Goal: Information Seeking & Learning: Learn about a topic

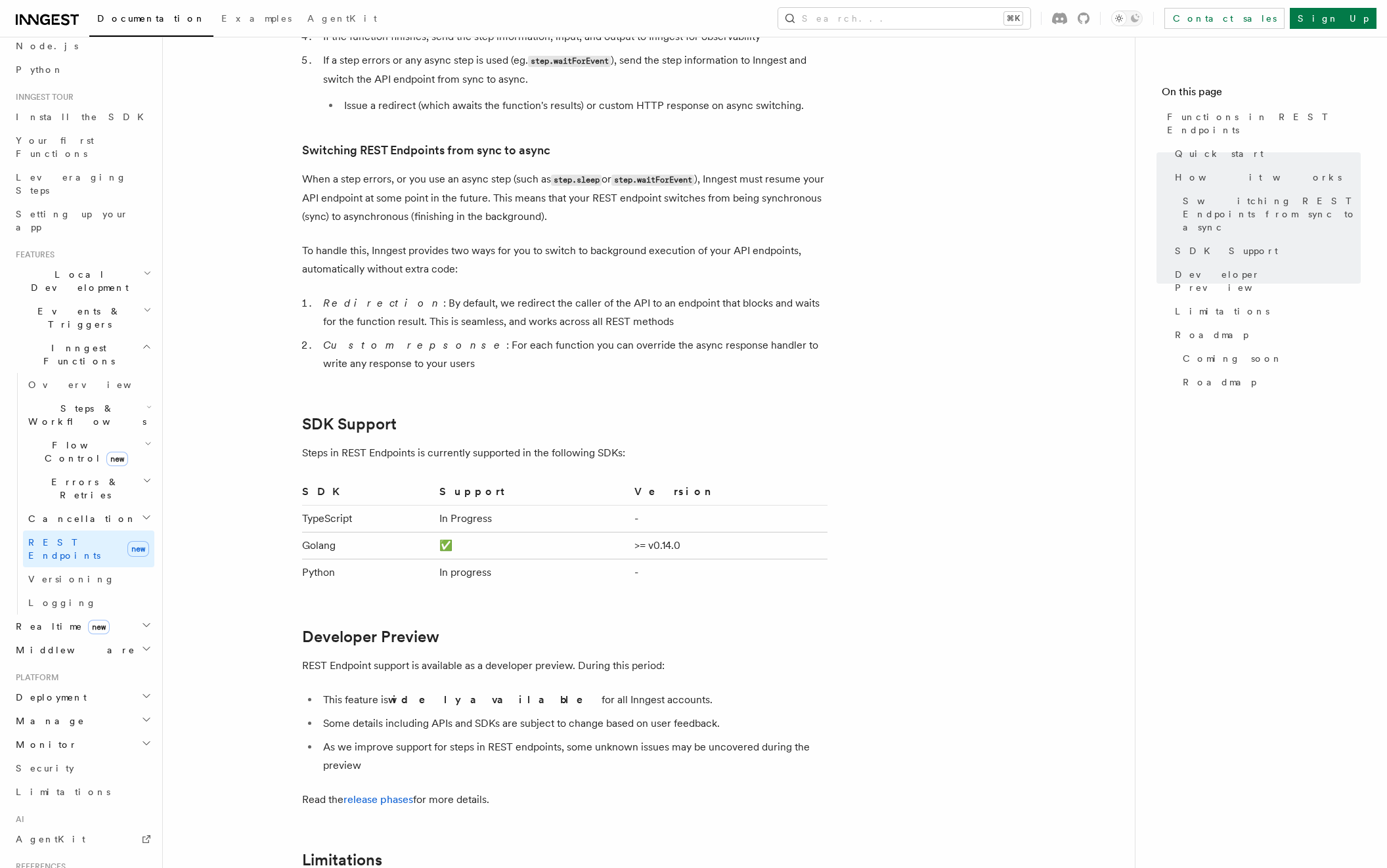
scroll to position [87, 0]
click at [39, 398] on span "Steps & Workflows" at bounding box center [84, 411] width 123 height 26
click at [79, 436] on span "Overview" at bounding box center [109, 441] width 136 height 11
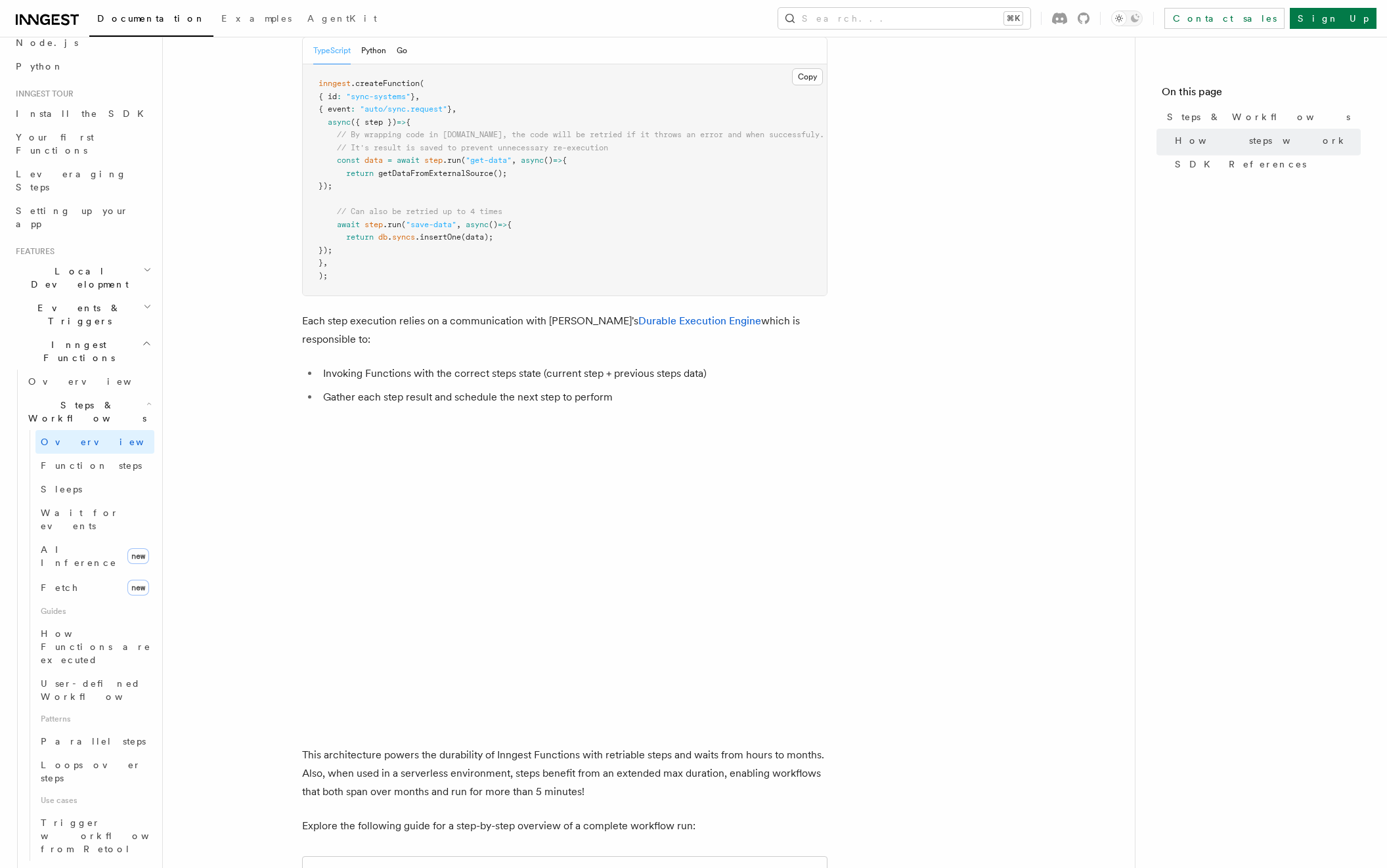
scroll to position [1048, 0]
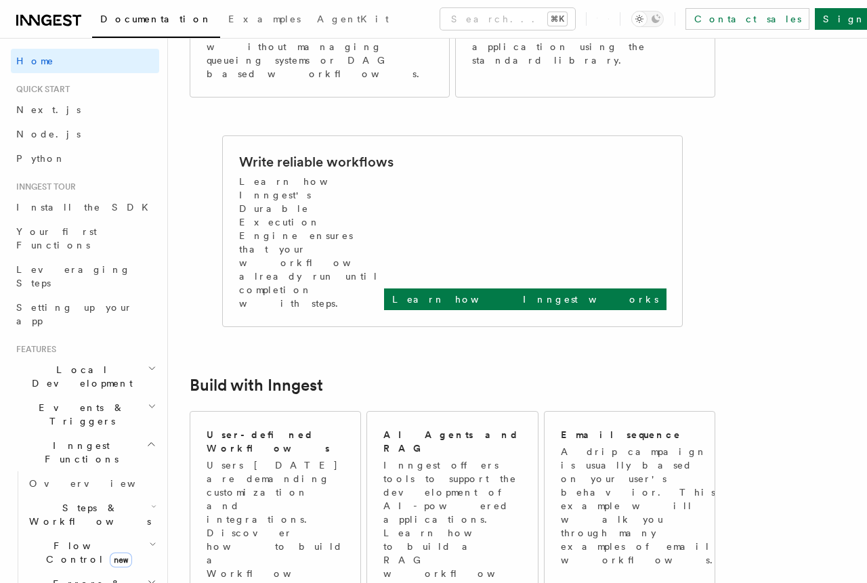
scroll to position [487, 0]
